Goal: Task Accomplishment & Management: Manage account settings

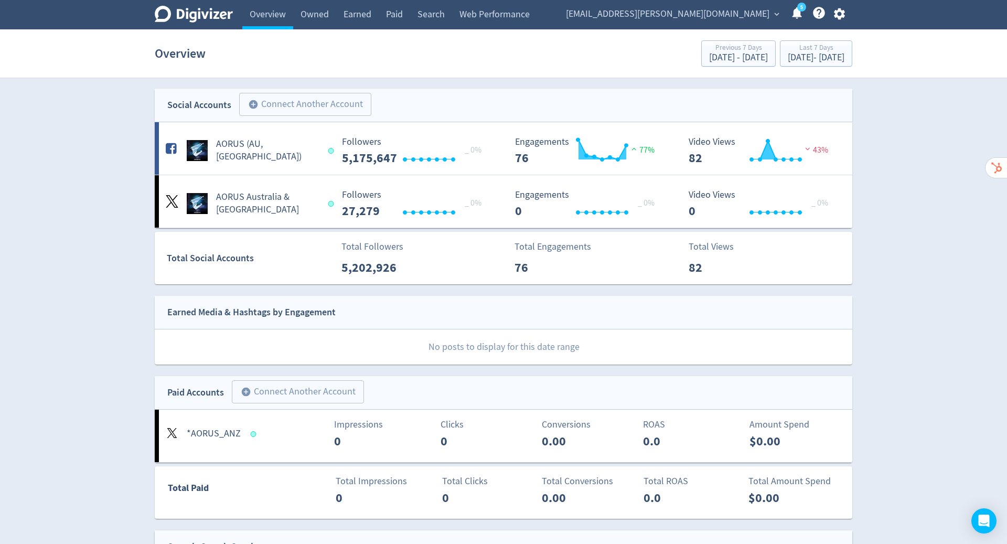
click at [838, 13] on icon "button" at bounding box center [839, 14] width 14 height 14
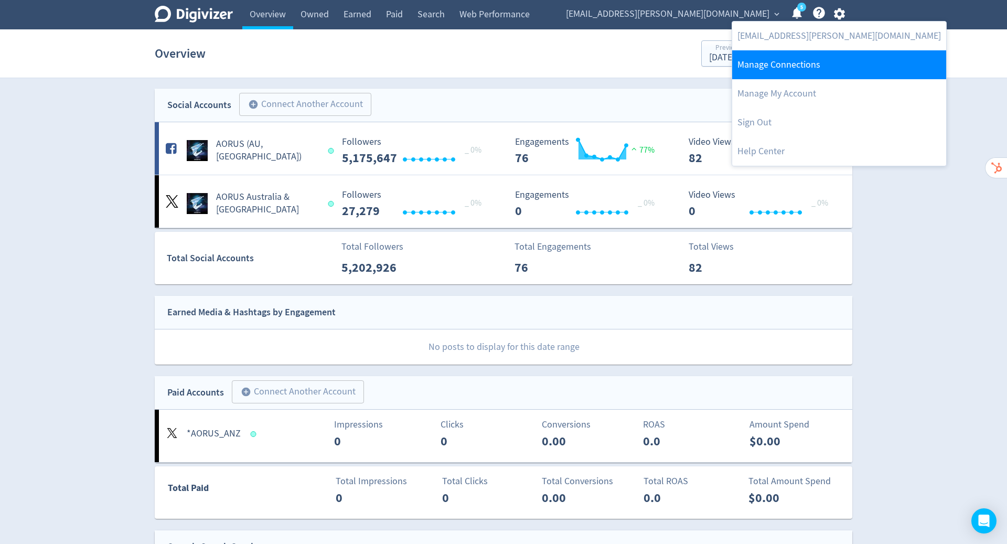
click at [806, 67] on link "Manage Connections" at bounding box center [839, 64] width 214 height 29
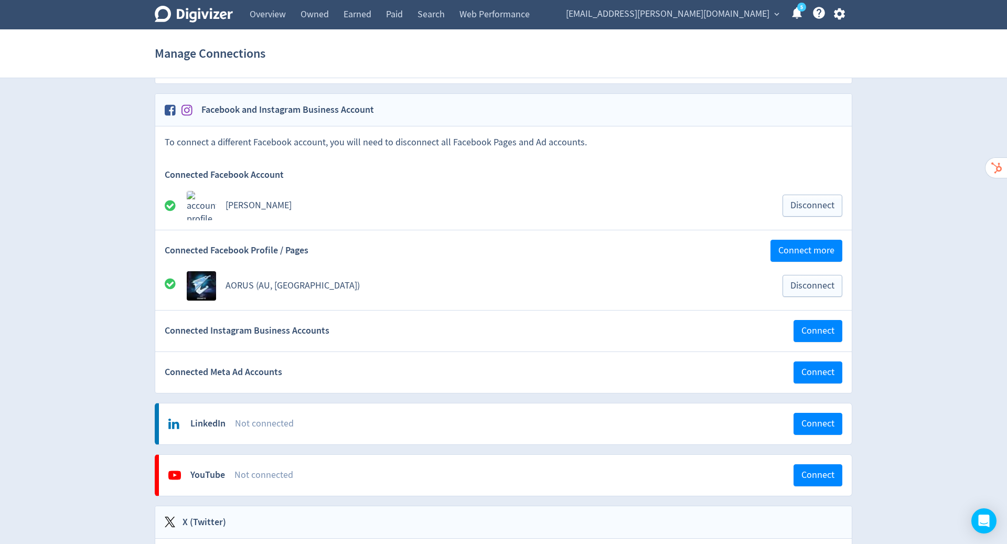
scroll to position [39, 0]
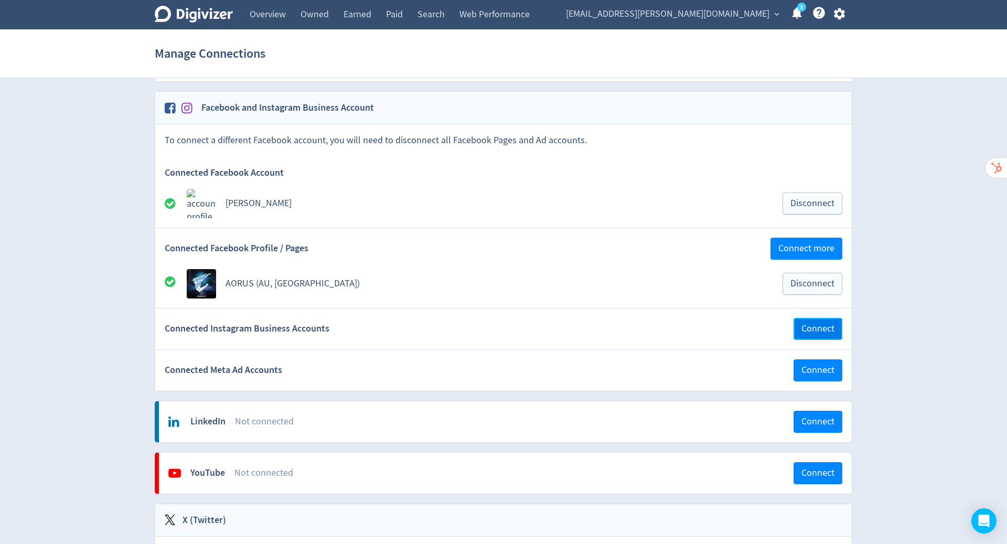
click at [822, 329] on span "Connect" at bounding box center [818, 328] width 33 height 9
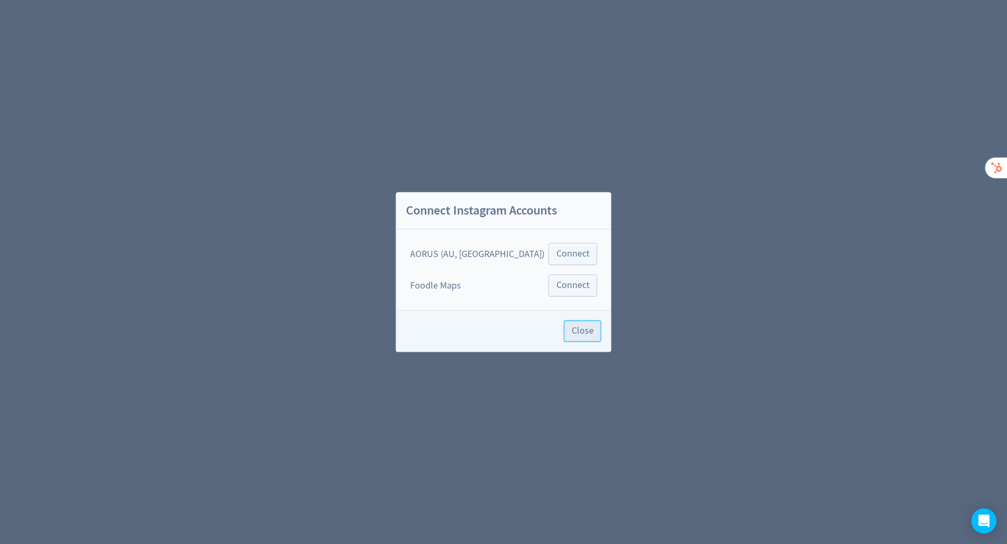
click at [572, 332] on span "Close" at bounding box center [583, 330] width 22 height 9
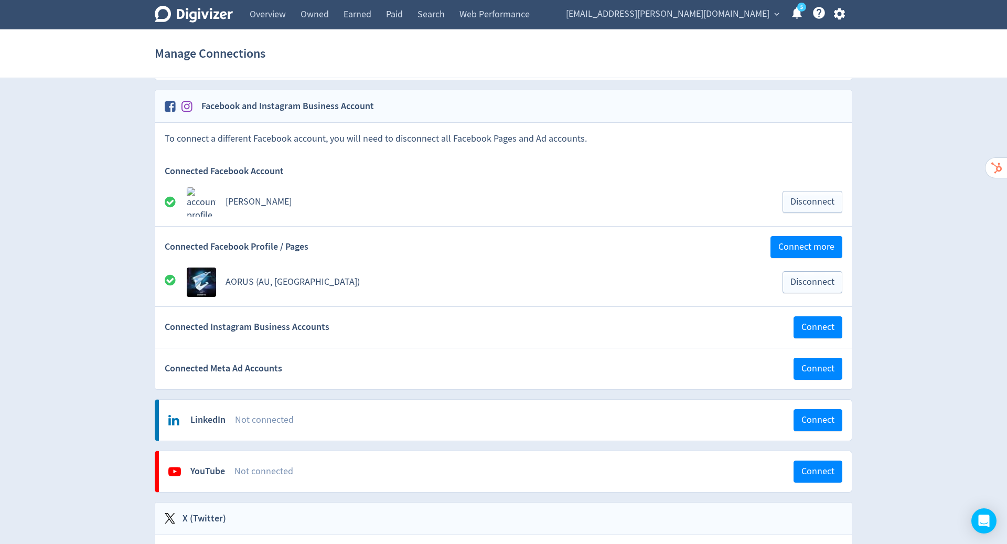
scroll to position [40, 0]
click at [313, 14] on link "Owned" at bounding box center [314, 14] width 43 height 29
click at [316, 14] on link "Owned" at bounding box center [314, 14] width 43 height 29
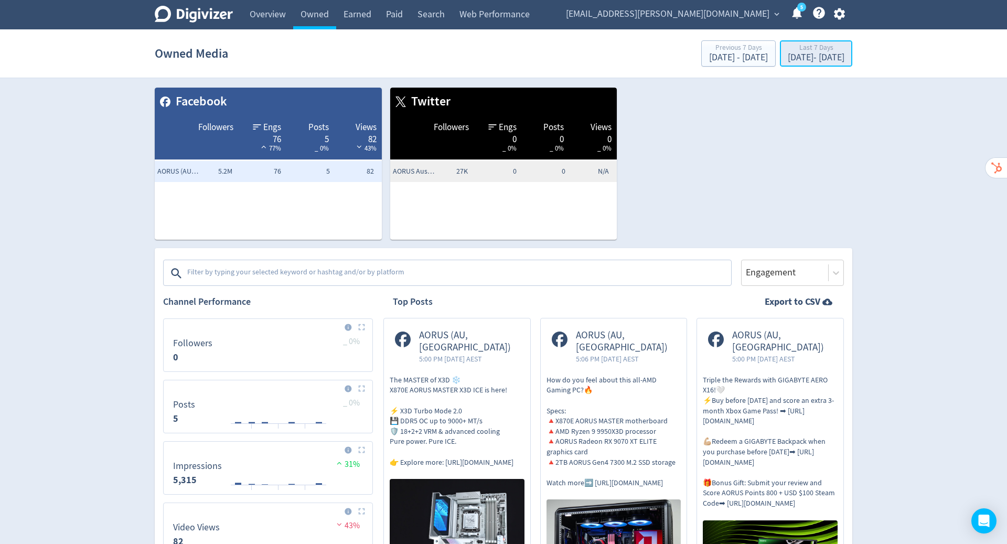
click at [788, 55] on div "[DATE] - [DATE]" at bounding box center [816, 57] width 57 height 9
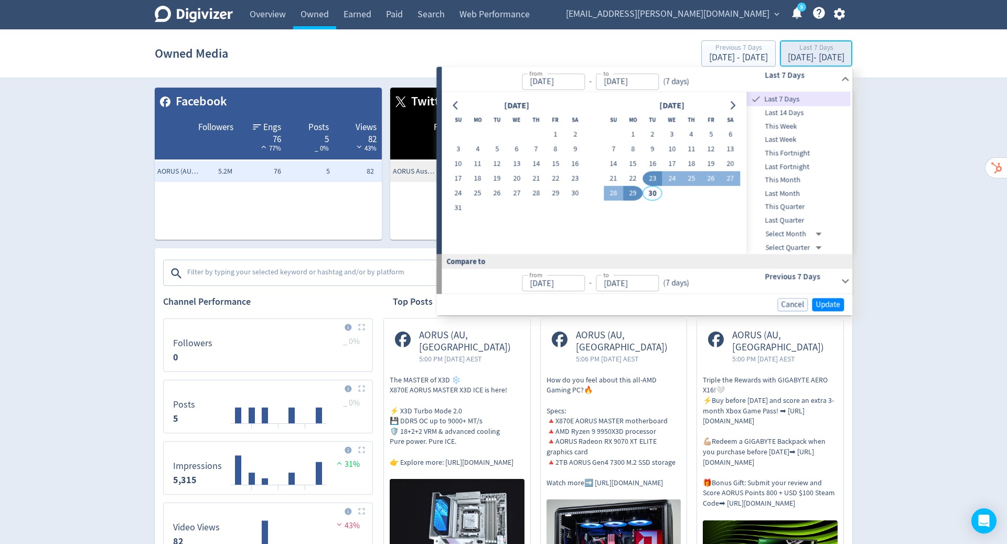
type input "[DATE]"
click at [633, 133] on button "1" at bounding box center [632, 134] width 19 height 15
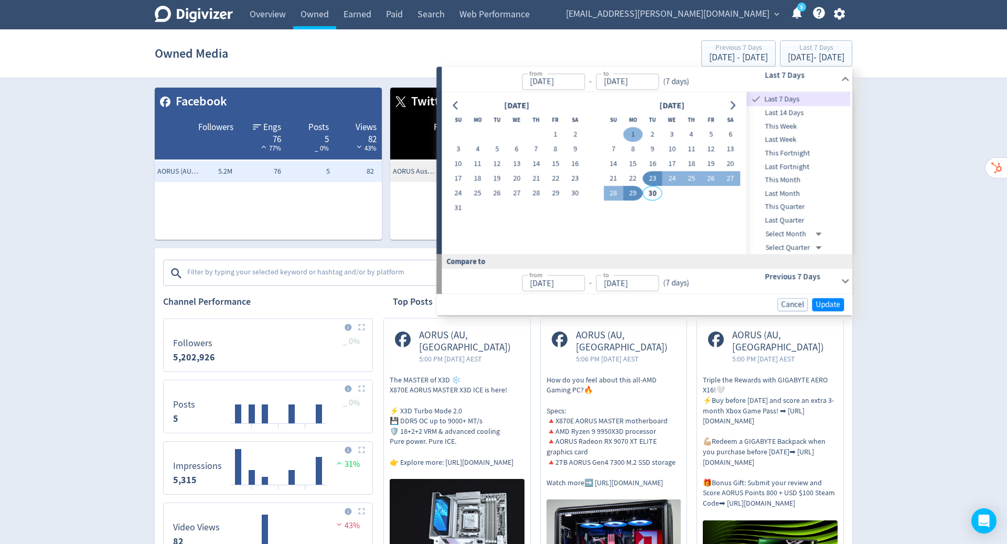
type input "[DATE]"
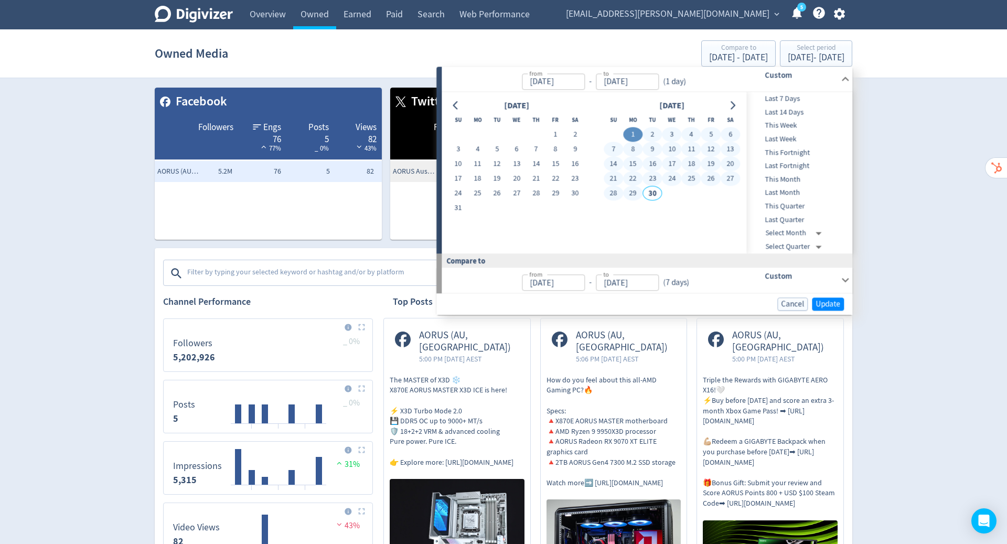
click at [635, 191] on button "29" at bounding box center [632, 193] width 19 height 15
type input "[DATE]"
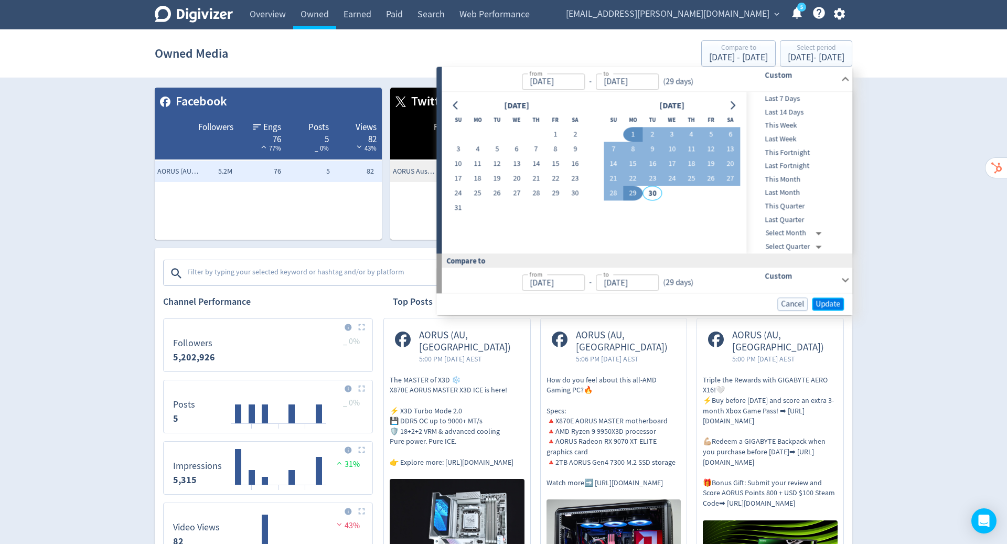
click at [836, 303] on span "Update" at bounding box center [828, 304] width 25 height 8
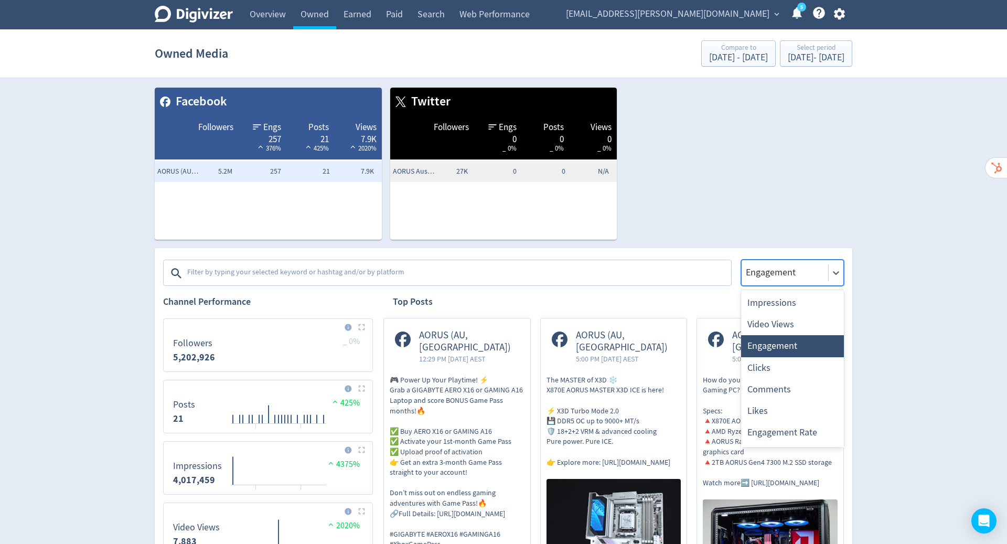
click at [826, 272] on div "Engagement" at bounding box center [785, 272] width 87 height 15
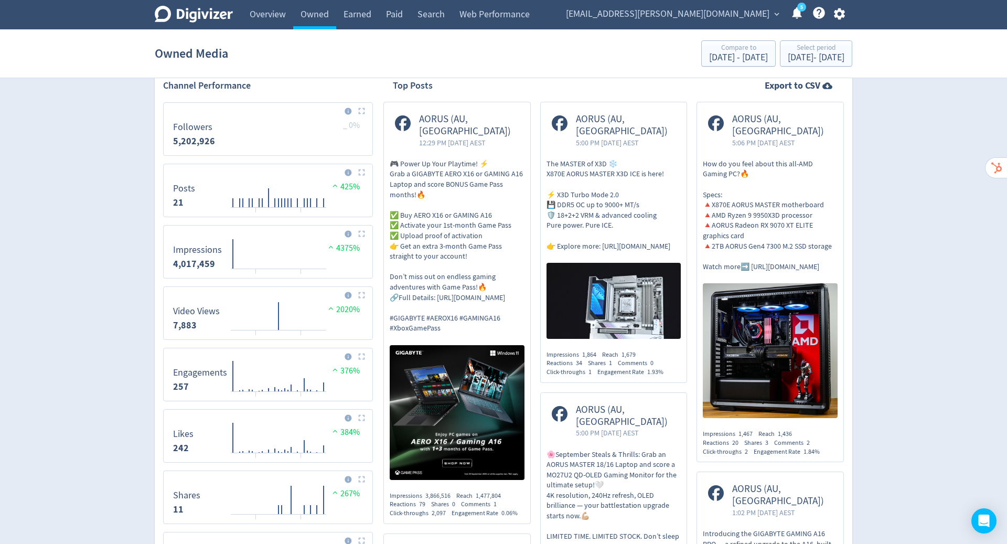
scroll to position [219, 0]
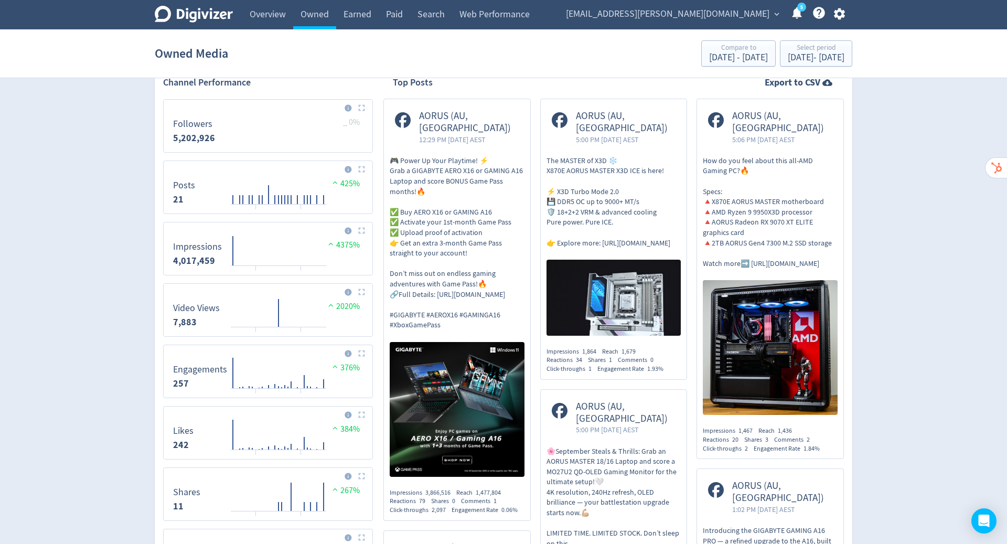
drag, startPoint x: 434, startPoint y: 131, endPoint x: 732, endPoint y: 1, distance: 325.3
click at [820, 14] on icon at bounding box center [819, 13] width 12 height 12
